Goal: Manage account settings

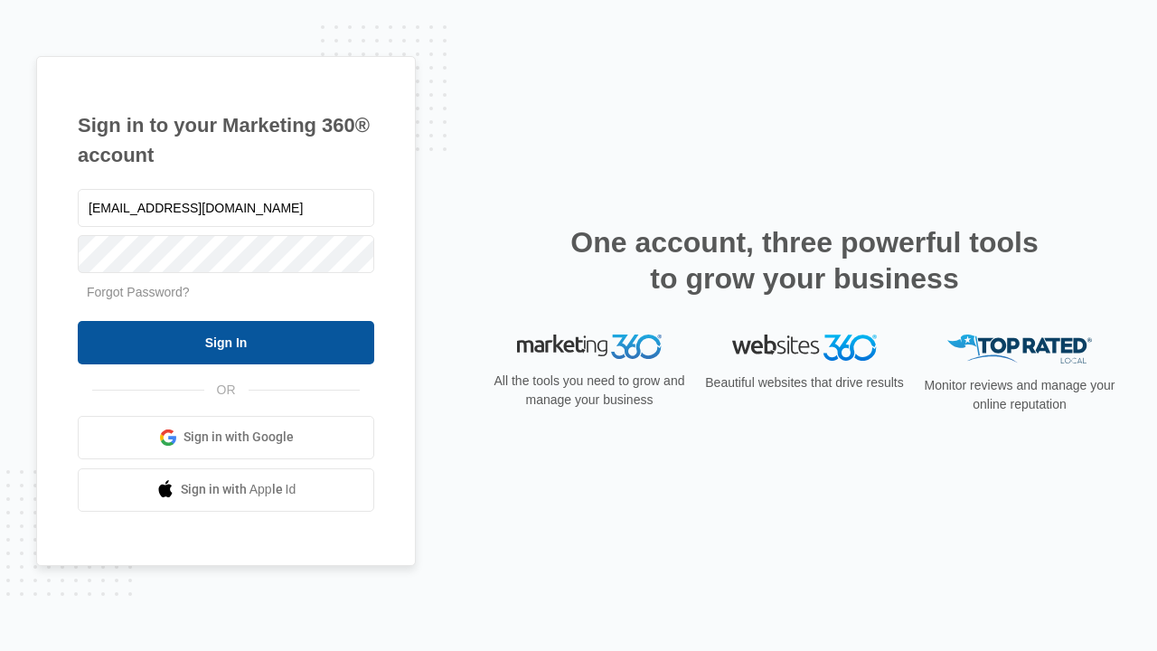
click at [226, 342] on input "Sign In" at bounding box center [226, 342] width 296 height 43
